Goal: Navigation & Orientation: Find specific page/section

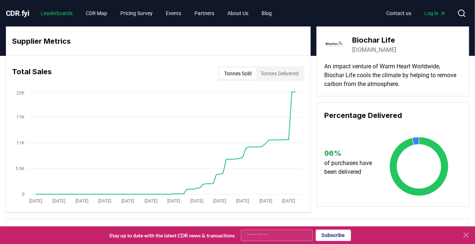
click at [58, 12] on link "Leaderboards" at bounding box center [57, 13] width 44 height 13
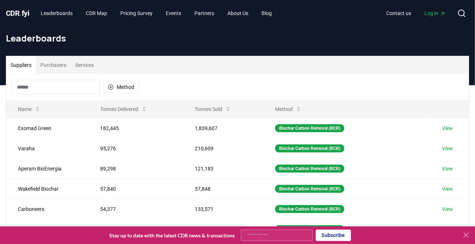
click at [22, 14] on span "." at bounding box center [21, 13] width 2 height 9
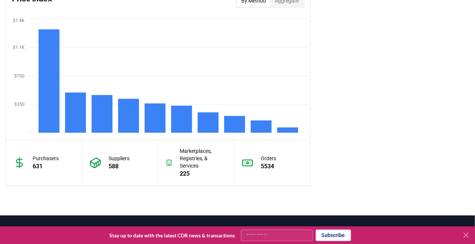
scroll to position [551, 0]
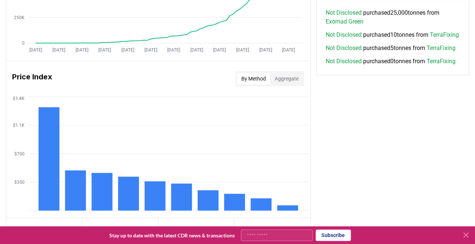
click at [31, 77] on h3 "Price Index" at bounding box center [32, 78] width 40 height 15
